Goal: Information Seeking & Learning: Learn about a topic

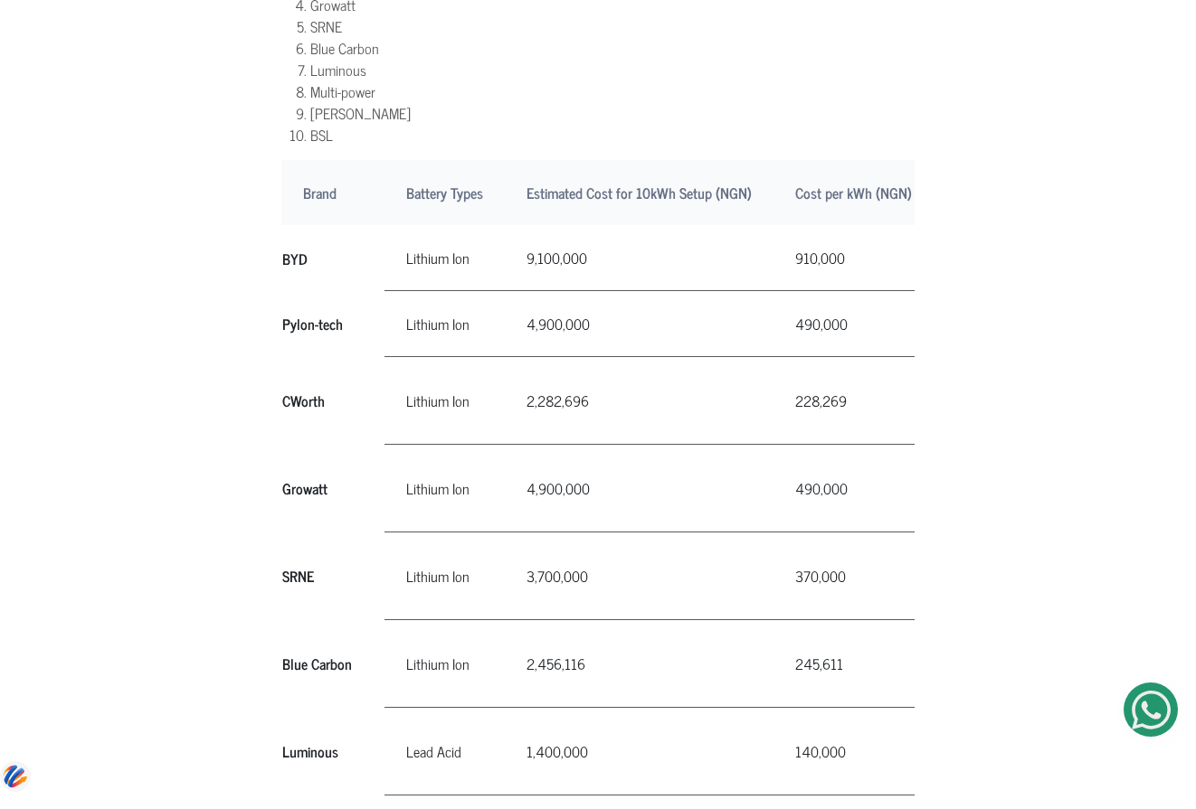
scroll to position [1447, 0]
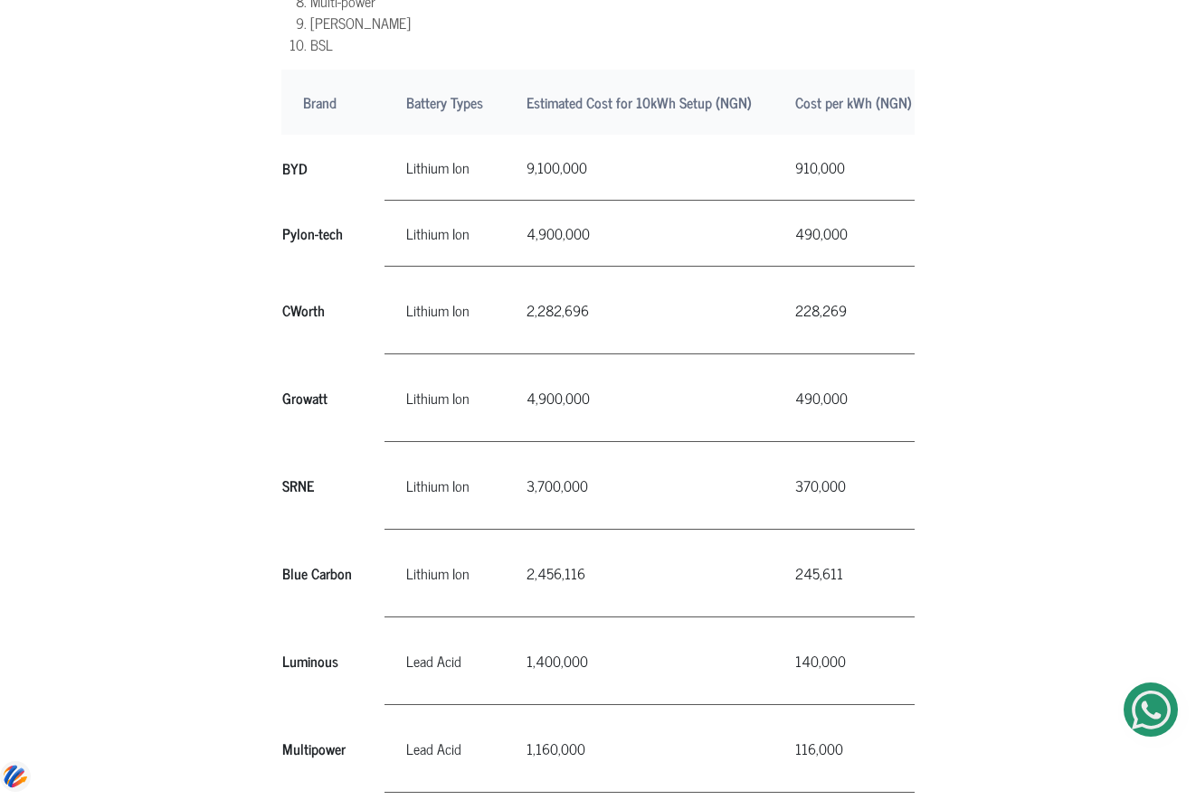
drag, startPoint x: 284, startPoint y: 462, endPoint x: 584, endPoint y: 449, distance: 300.6
click at [584, 449] on tr "SRNE Lithium Ion" at bounding box center [878, 486] width 1195 height 88
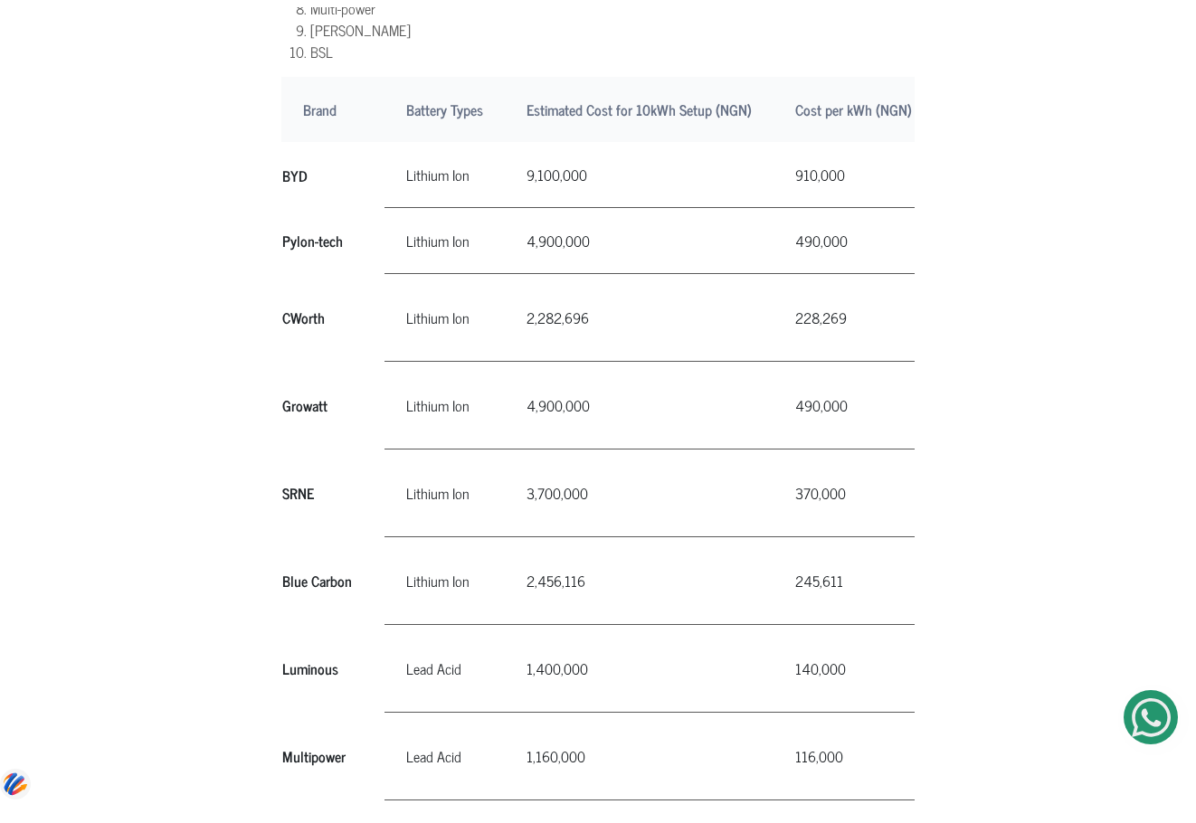
scroll to position [995, 0]
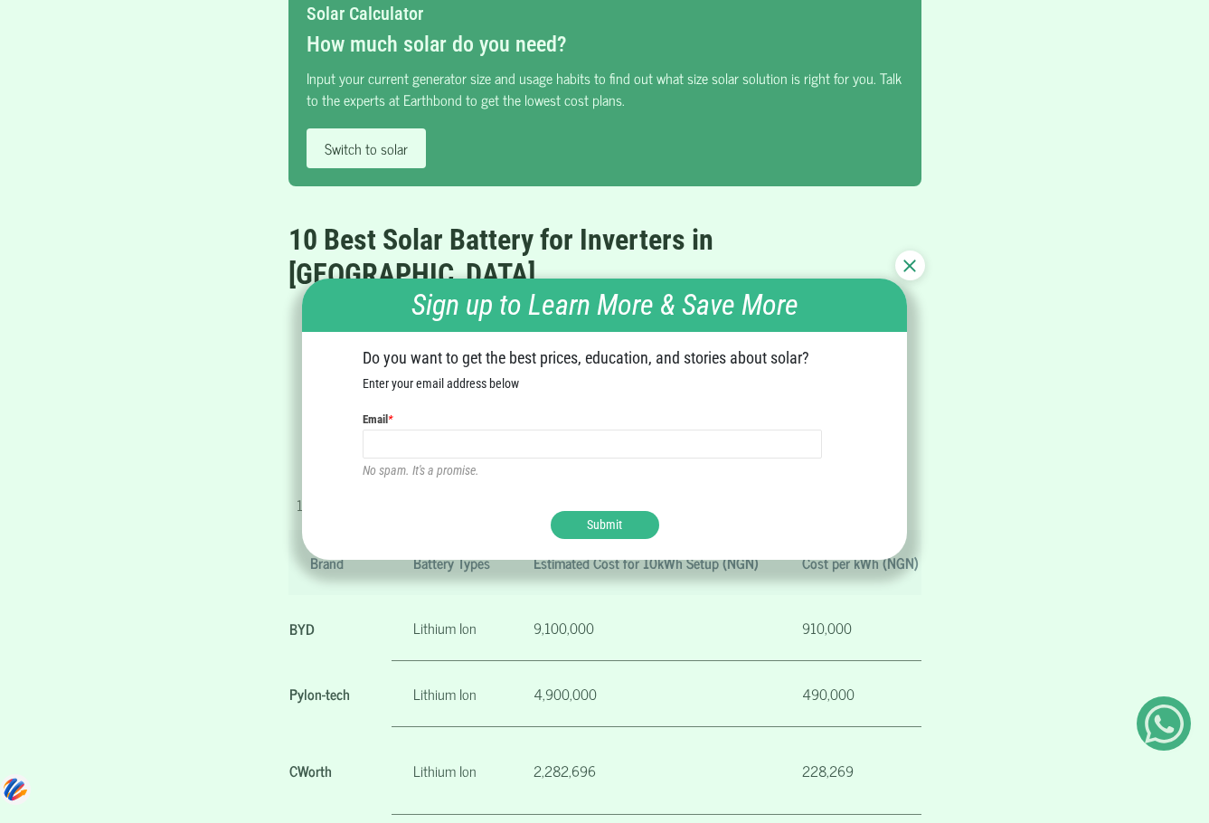
click at [914, 258] on div at bounding box center [910, 266] width 30 height 30
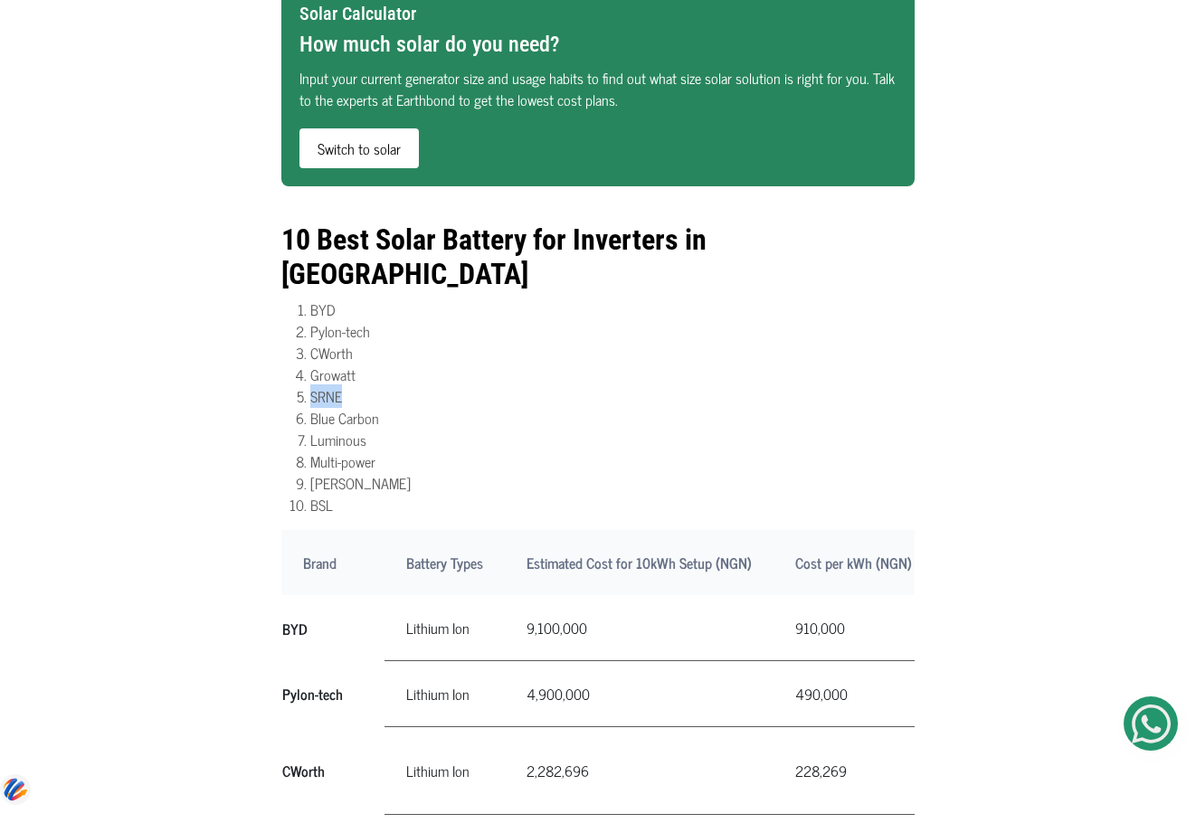
drag, startPoint x: 340, startPoint y: 364, endPoint x: 270, endPoint y: 364, distance: 69.6
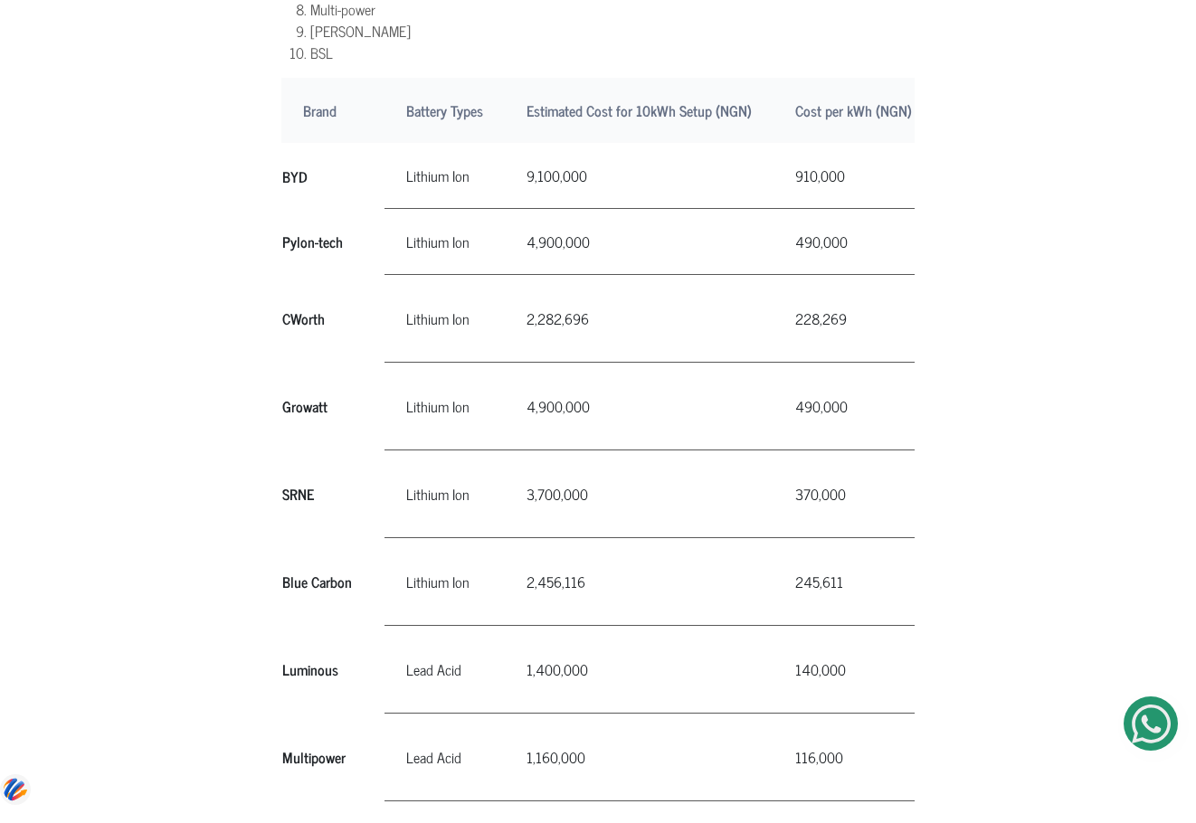
drag, startPoint x: 502, startPoint y: 461, endPoint x: 600, endPoint y: 460, distance: 97.7
click at [600, 460] on td "3,700,000" at bounding box center [639, 494] width 269 height 88
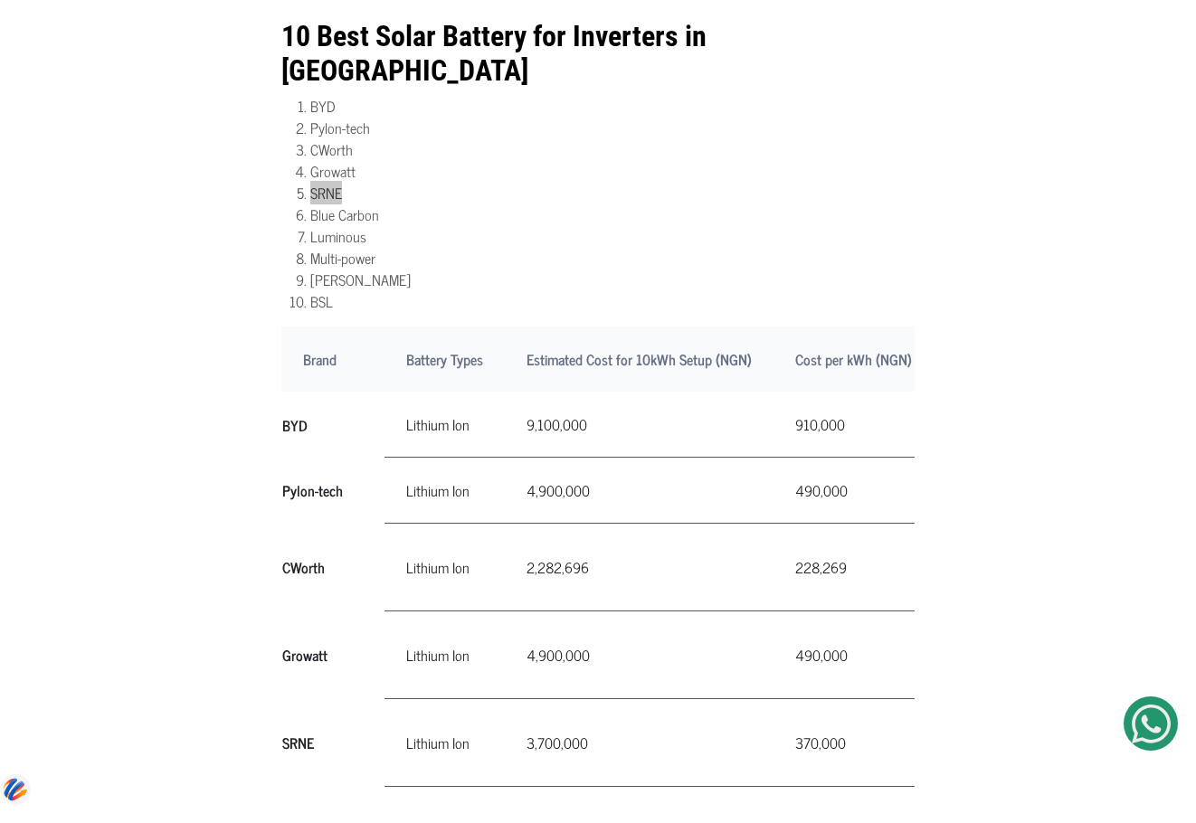
scroll to position [1196, 0]
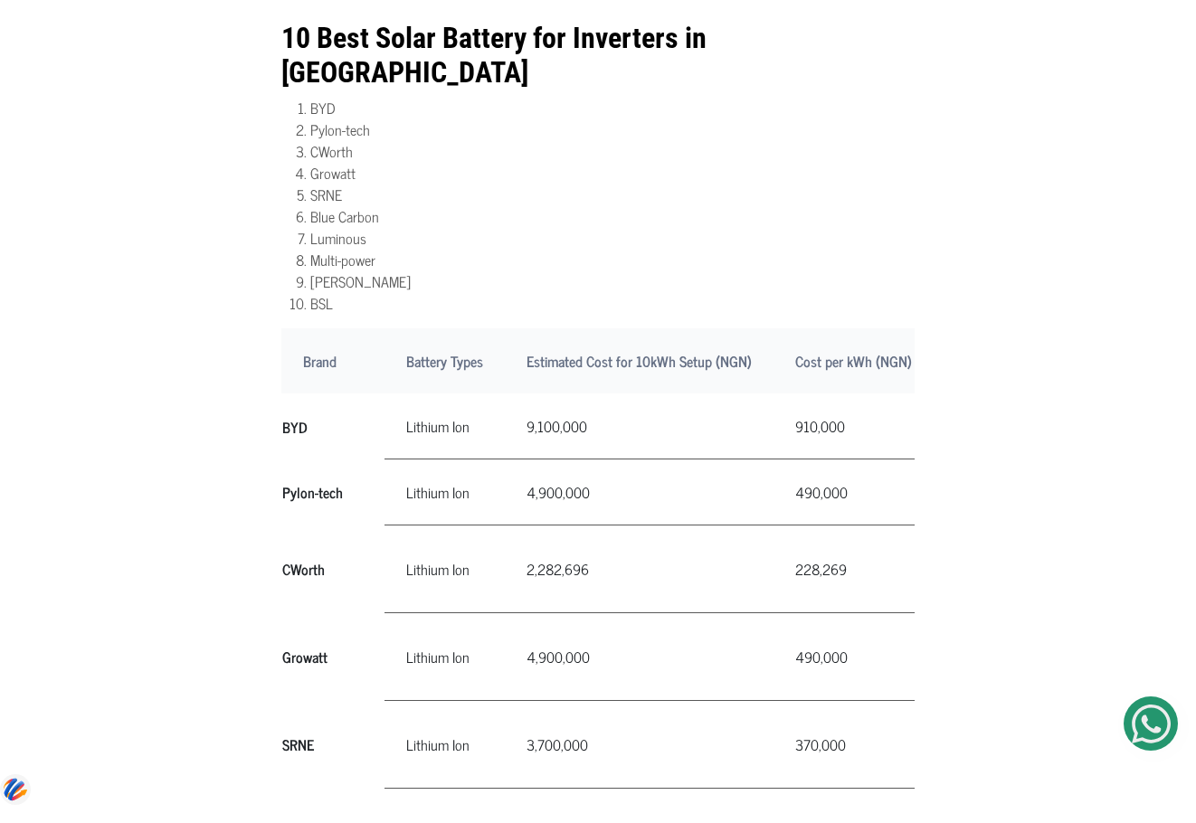
drag, startPoint x: 2, startPoint y: 50, endPoint x: 1007, endPoint y: 97, distance: 1006.7
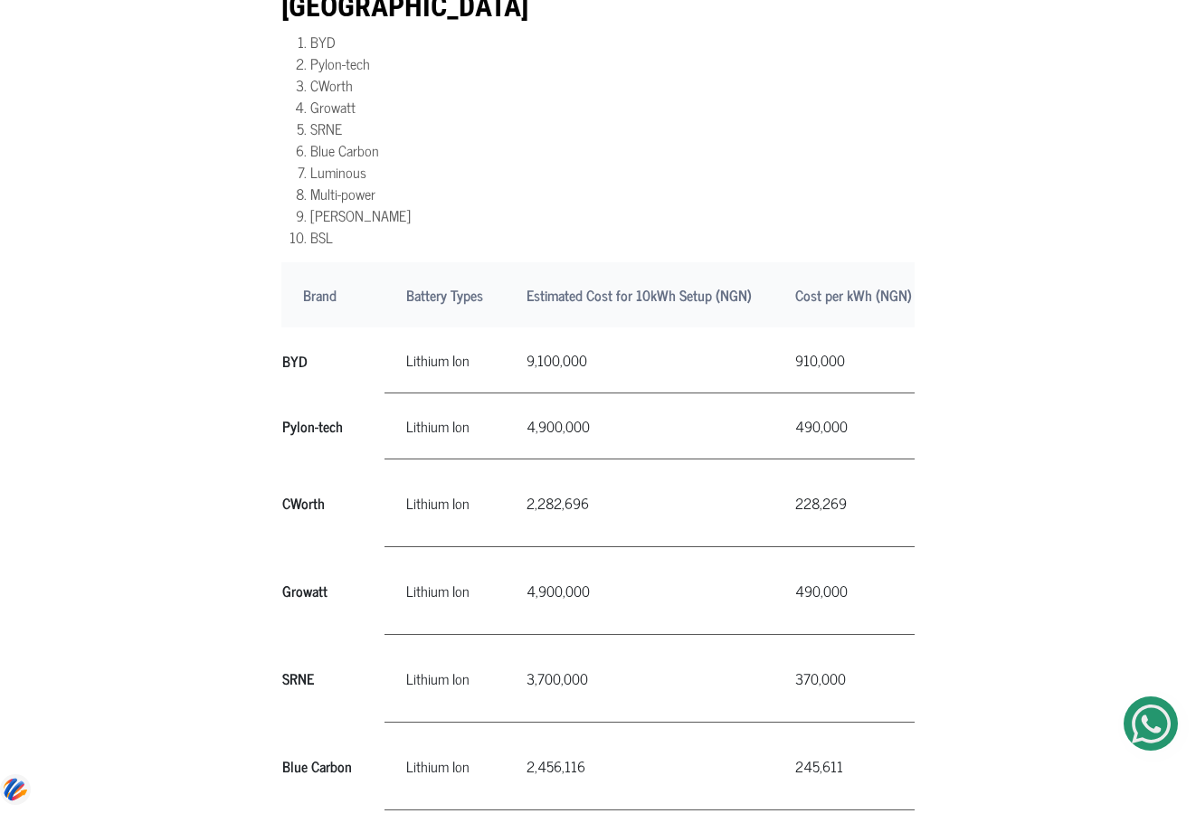
scroll to position [1254, 0]
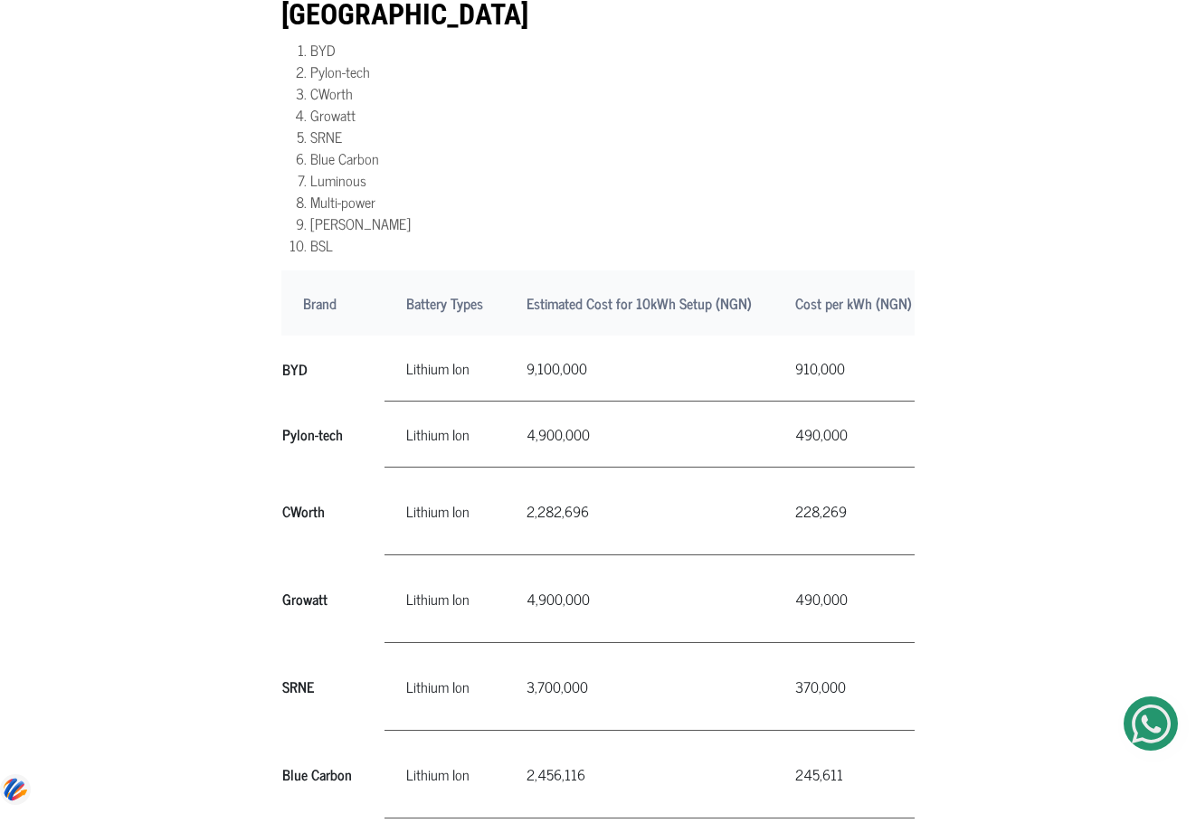
drag, startPoint x: 282, startPoint y: 565, endPoint x: 351, endPoint y: 582, distance: 70.8
click at [351, 582] on th "Growatt" at bounding box center [332, 599] width 103 height 88
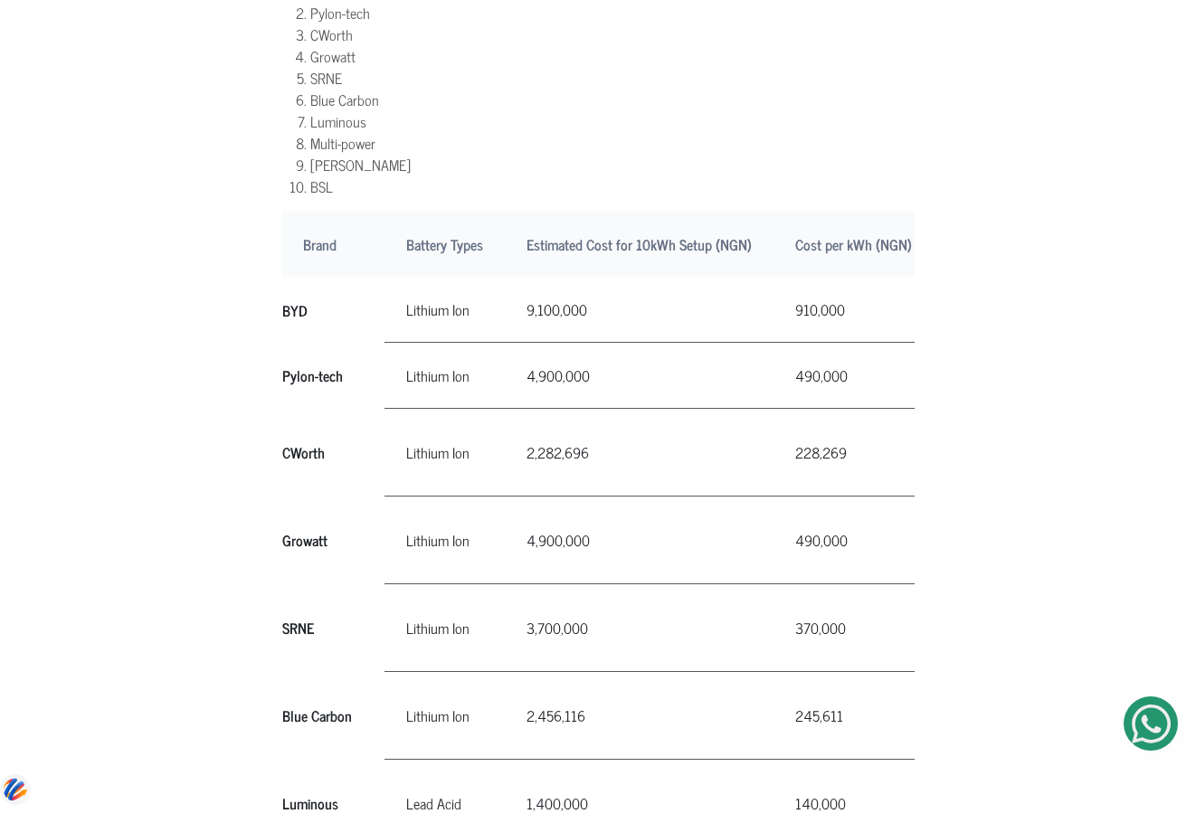
scroll to position [1345, 0]
